Goal: Transaction & Acquisition: Purchase product/service

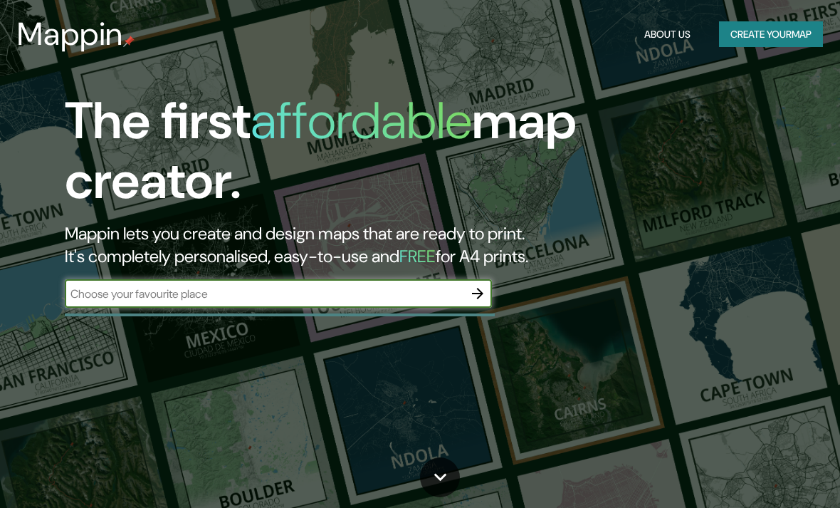
click at [446, 290] on input "text" at bounding box center [264, 294] width 399 height 16
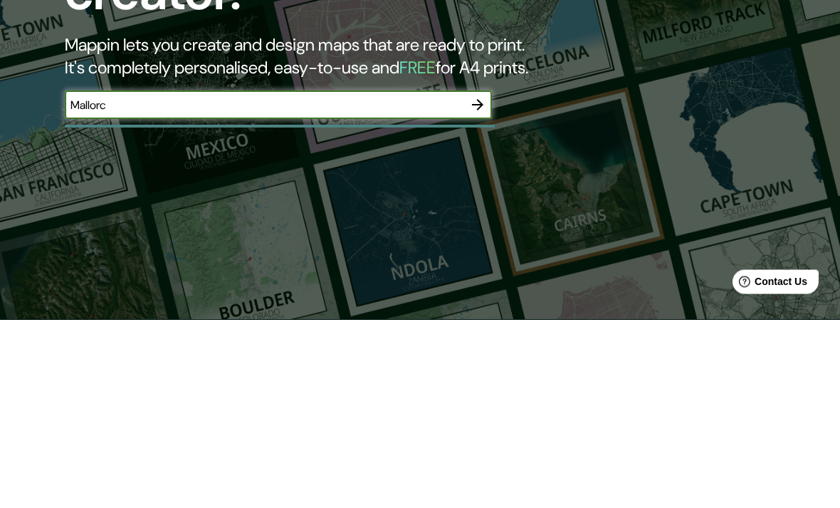
type input "[GEOGRAPHIC_DATA]"
click at [473, 288] on icon "button" at bounding box center [477, 293] width 11 height 11
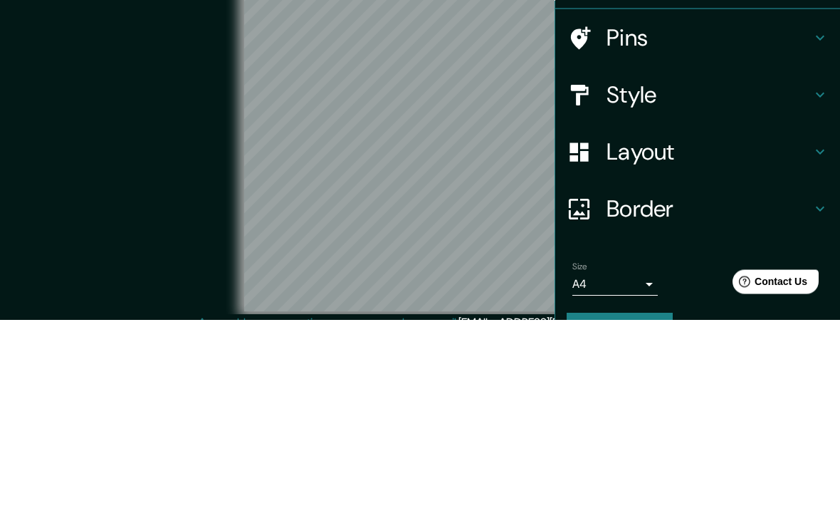
scroll to position [58, 0]
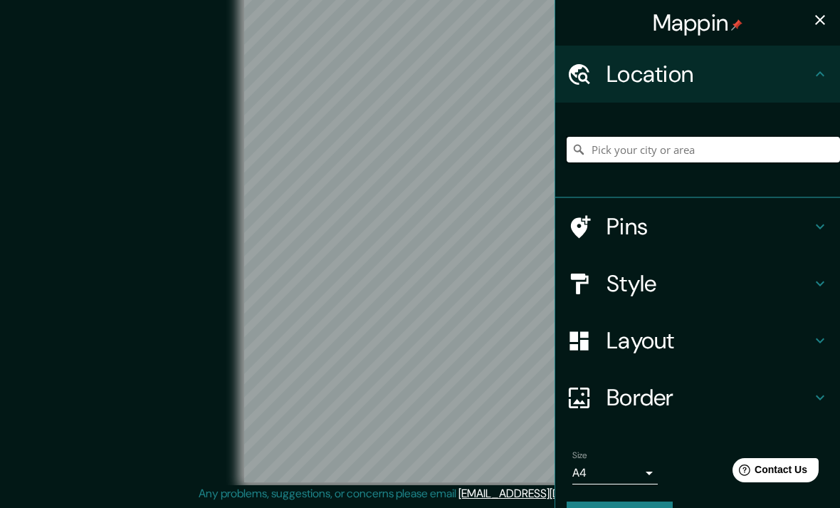
click at [626, 149] on input "Pick your city or area" at bounding box center [703, 150] width 273 height 26
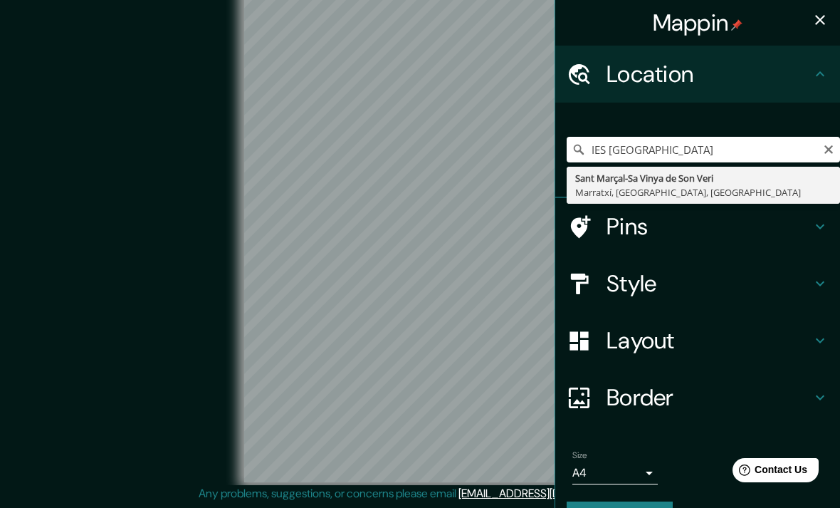
type input "Sant Marçal-Sa Vinya de Son Veri, Marratxí, [GEOGRAPHIC_DATA], [GEOGRAPHIC_DATA]"
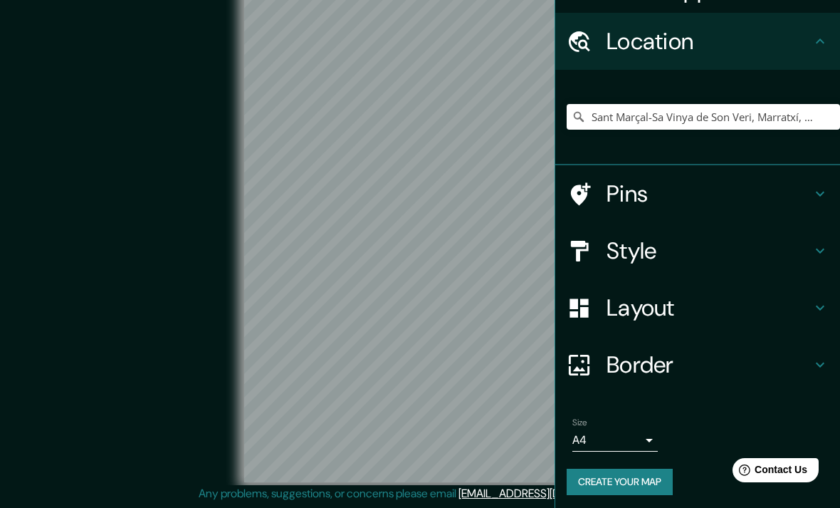
click at [768, 183] on h4 "Pins" at bounding box center [709, 193] width 205 height 28
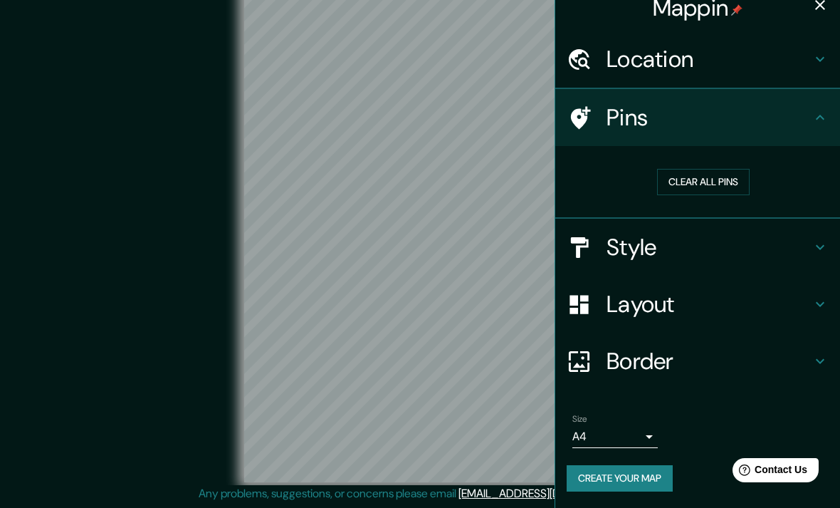
scroll to position [11, 0]
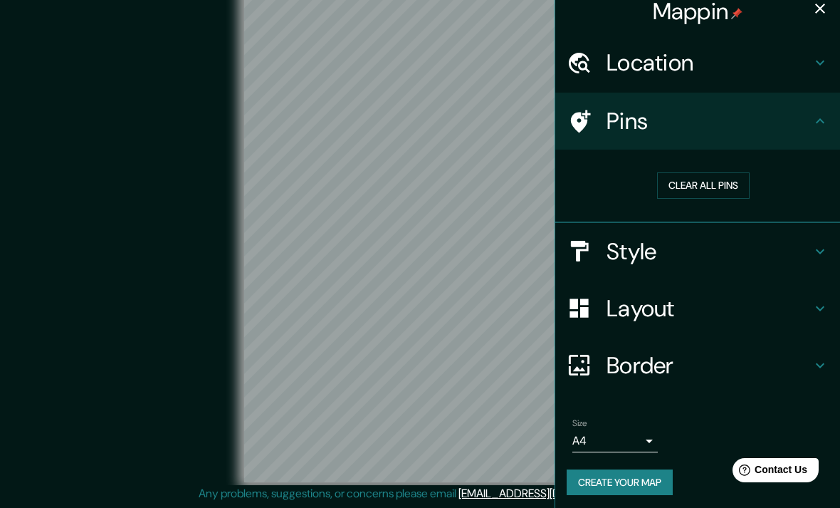
click at [651, 351] on h4 "Border" at bounding box center [709, 365] width 205 height 28
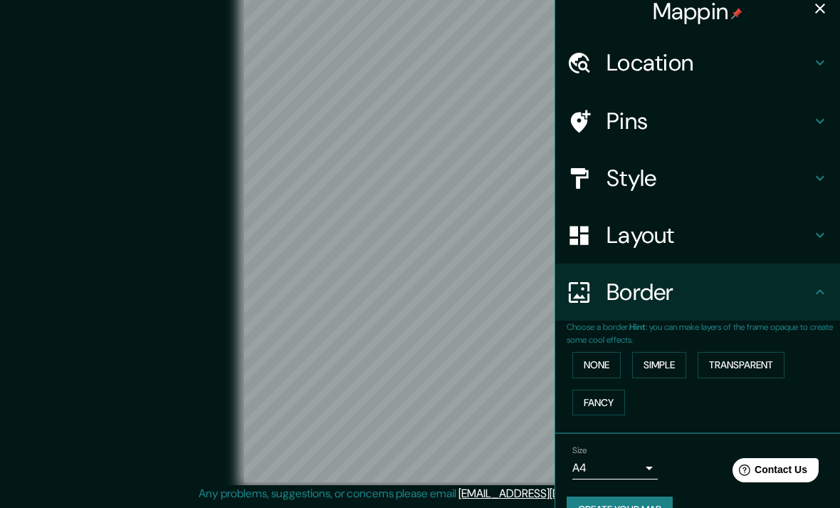
click at [610, 397] on button "Fancy" at bounding box center [599, 403] width 53 height 26
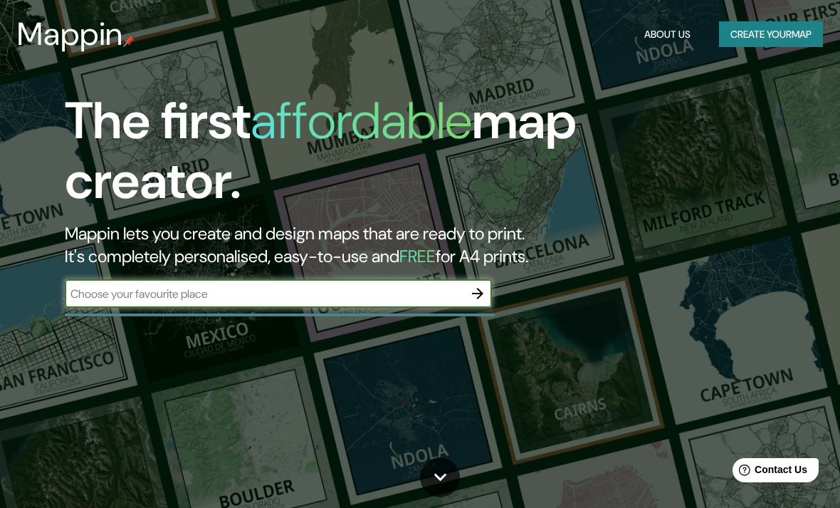
click at [98, 287] on input "text" at bounding box center [264, 294] width 399 height 16
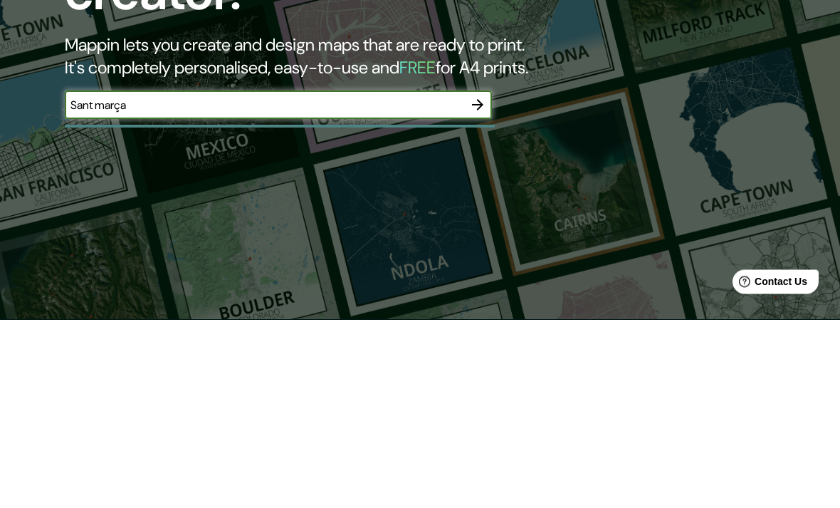
type input "Sant marçal"
click at [476, 285] on icon "button" at bounding box center [477, 293] width 17 height 17
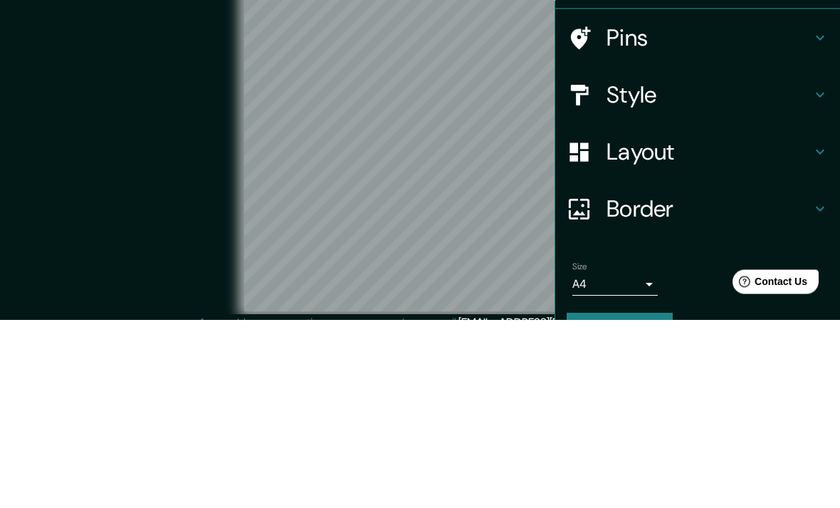
scroll to position [58, 0]
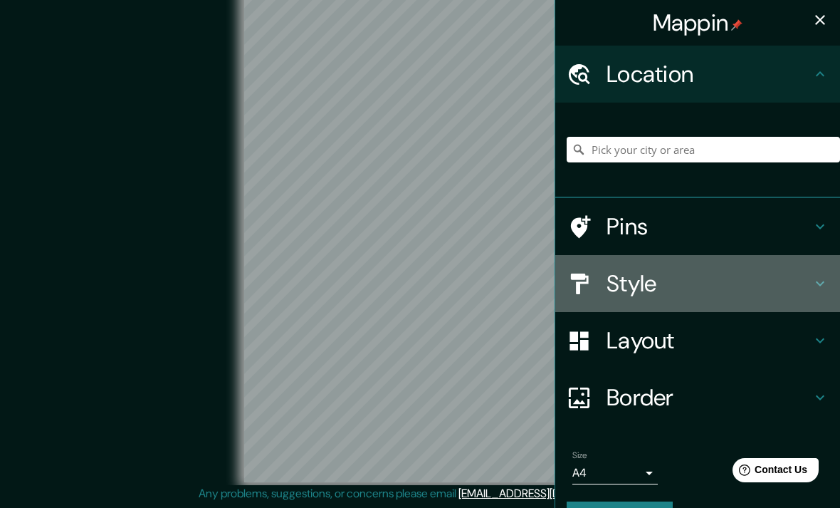
click at [813, 283] on icon at bounding box center [820, 283] width 17 height 17
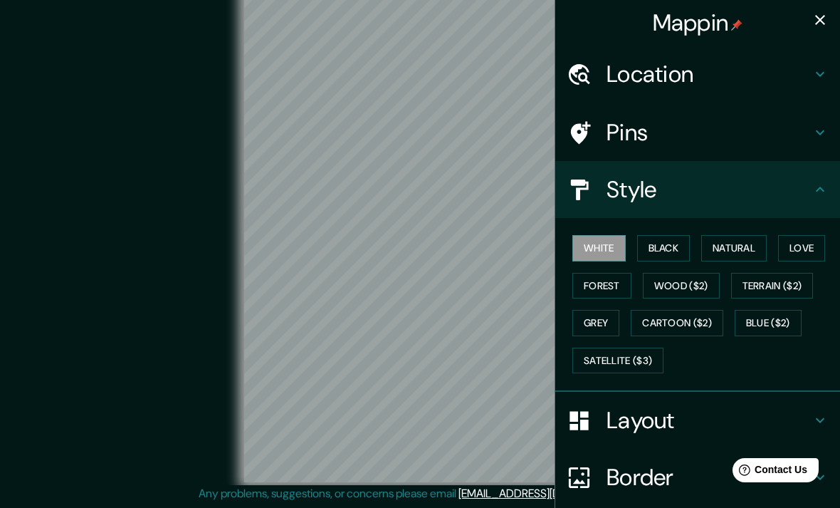
click at [687, 317] on button "Cartoon ($2)" at bounding box center [677, 323] width 93 height 26
click at [777, 283] on button "Terrain ($2)" at bounding box center [772, 286] width 83 height 26
click at [609, 273] on button "Forest" at bounding box center [602, 286] width 59 height 26
click at [741, 246] on button "Natural" at bounding box center [734, 248] width 66 height 26
click at [823, 26] on icon "button" at bounding box center [820, 19] width 17 height 17
